Goal: Check status: Check status

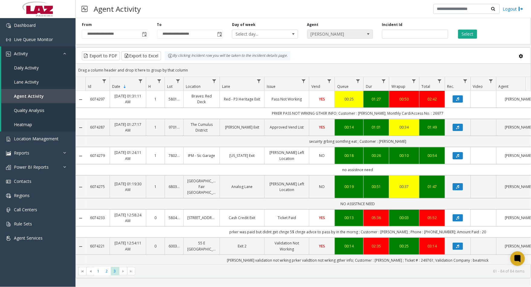
scroll to position [67, 0]
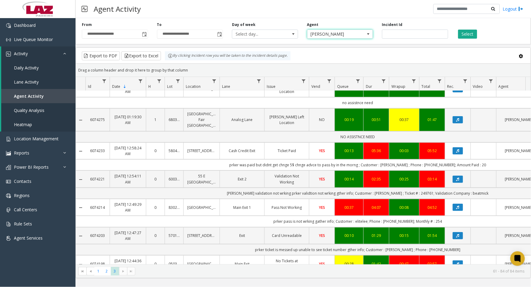
click at [316, 34] on span "[PERSON_NAME]" at bounding box center [333, 34] width 52 height 8
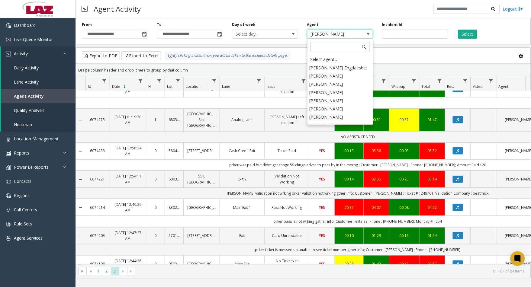
scroll to position [3192, 0]
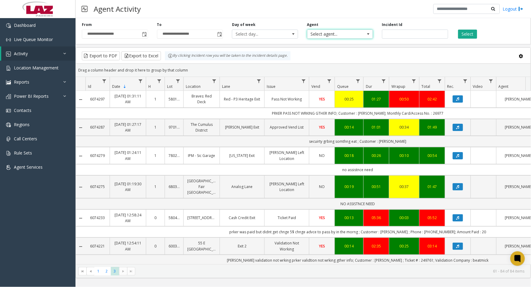
click at [311, 32] on span "Select agent..." at bounding box center [333, 34] width 52 height 8
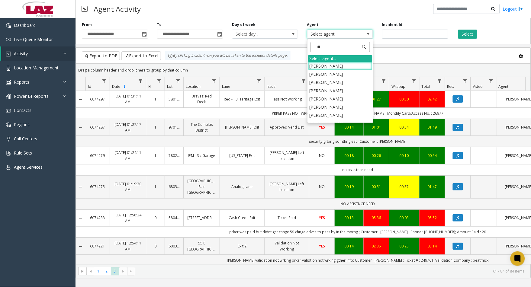
type input "***"
click at [343, 91] on li "[PERSON_NAME]" at bounding box center [340, 91] width 64 height 8
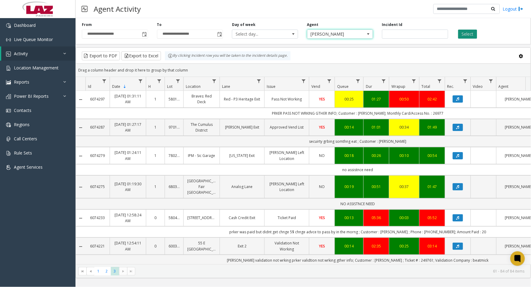
click at [460, 37] on button "Select" at bounding box center [467, 34] width 19 height 9
